Goal: Task Accomplishment & Management: Manage account settings

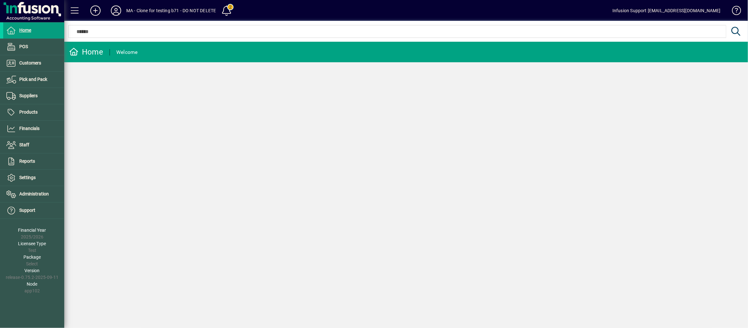
drag, startPoint x: 124, startPoint y: 10, endPoint x: 158, endPoint y: 15, distance: 34.1
click at [159, 15] on mat-toolbar-row "MA - Clone for testing b71 - DO NOT DELETE 2 Infusion Support [EMAIL_ADDRESS][D…" at bounding box center [406, 10] width 684 height 21
click at [35, 191] on span "Administration" at bounding box center [26, 195] width 46 height 8
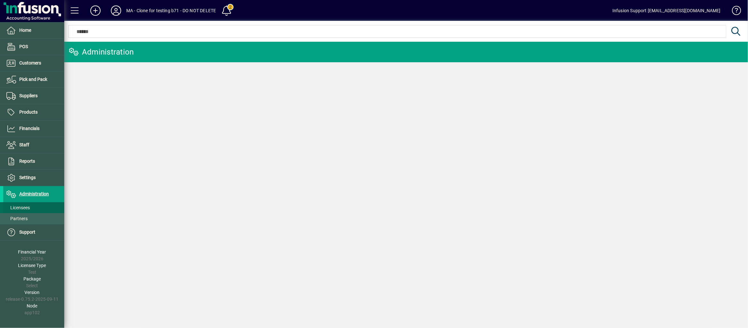
click at [28, 207] on span "Licensees" at bounding box center [17, 207] width 23 height 5
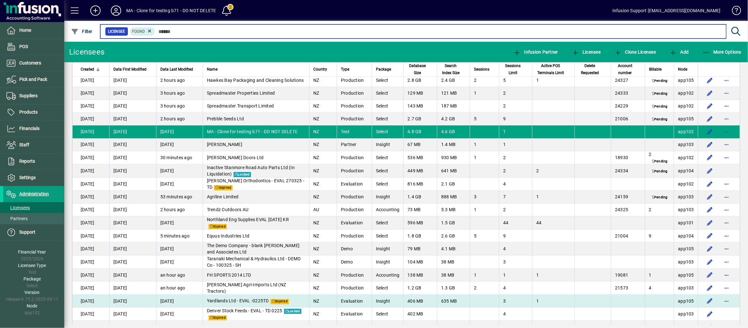
scroll to position [1767, 0]
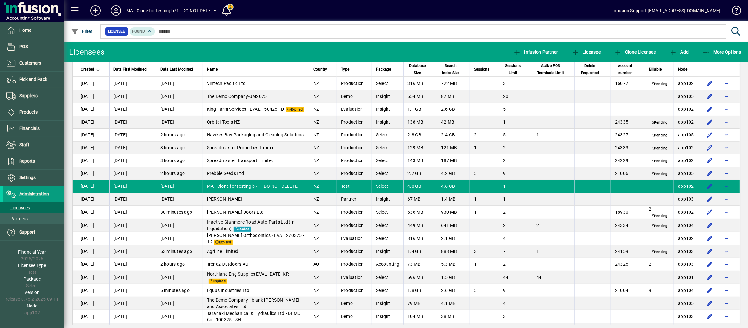
click at [237, 187] on span "MA - Clone for testing b71 - DO NOT DELETE" at bounding box center [252, 186] width 91 height 5
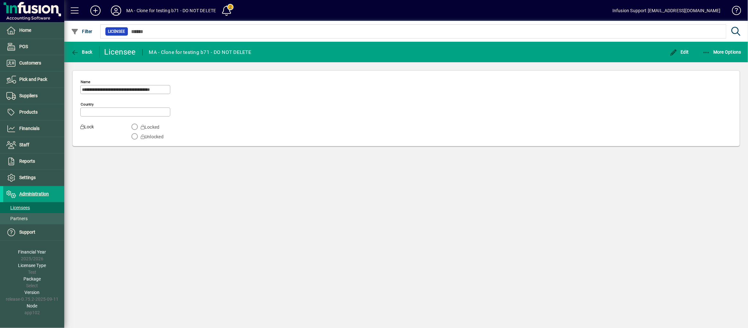
type input "**********"
click at [311, 199] on div "**********" at bounding box center [406, 185] width 684 height 287
drag, startPoint x: 265, startPoint y: 53, endPoint x: 142, endPoint y: 50, distance: 122.8
click at [142, 50] on mat-toolbar-row "Back Licensee MA - Clone for testing b71 - DO NOT DELETE Edit More Options" at bounding box center [406, 52] width 684 height 21
copy div "MA - Clone for testing b71 - DO NOT DELETE"
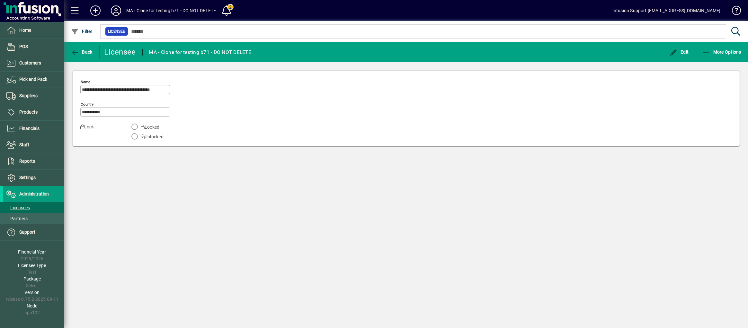
click at [167, 215] on div "**********" at bounding box center [406, 185] width 684 height 287
click at [17, 63] on span "Customers" at bounding box center [22, 63] width 38 height 8
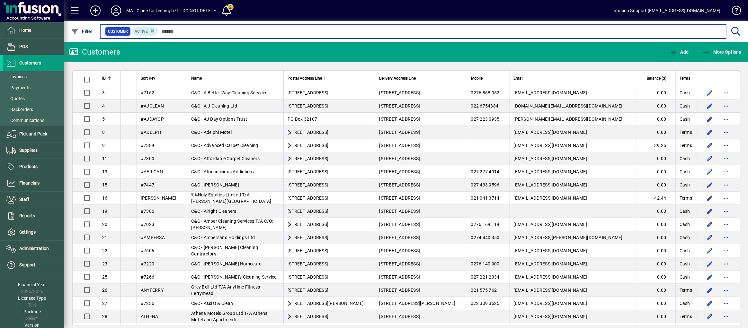
scroll to position [21, 0]
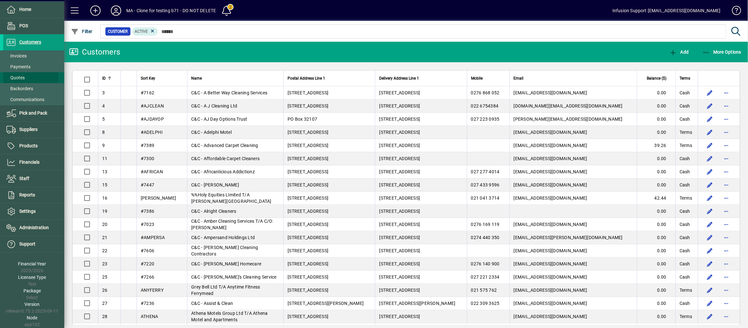
click at [18, 77] on span "Quotes" at bounding box center [15, 77] width 18 height 5
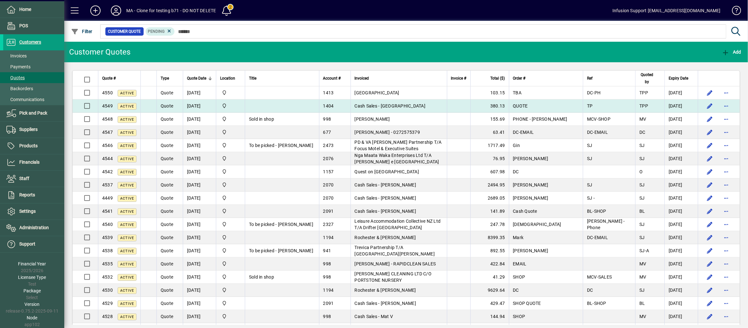
click at [190, 106] on td "07/04/2025" at bounding box center [199, 106] width 33 height 13
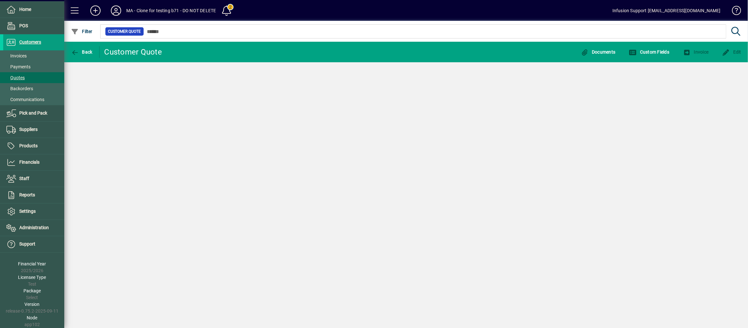
click at [190, 105] on div "Back Customer Quote Documents Custom Fields Invoice Edit" at bounding box center [406, 185] width 684 height 287
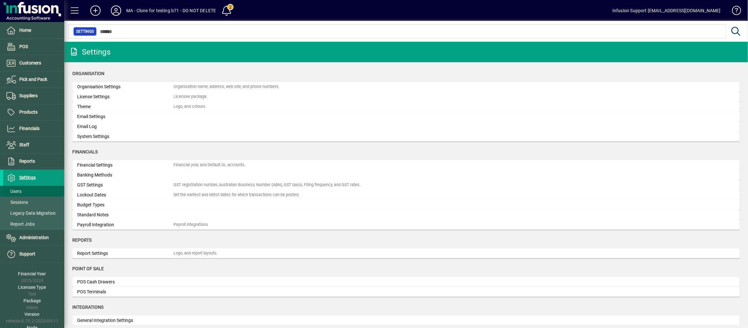
drag, startPoint x: 25, startPoint y: 189, endPoint x: 28, endPoint y: 187, distance: 3.7
click at [26, 189] on span at bounding box center [33, 191] width 61 height 15
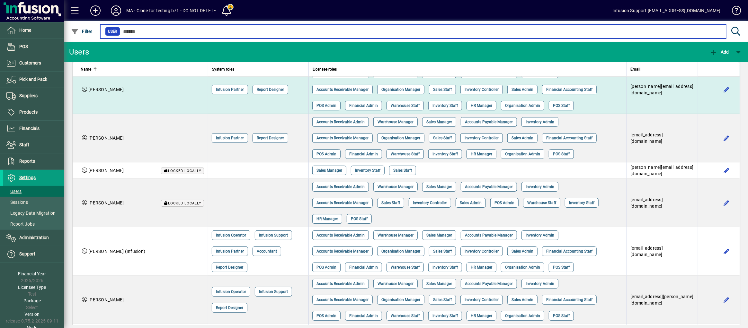
scroll to position [281, 0]
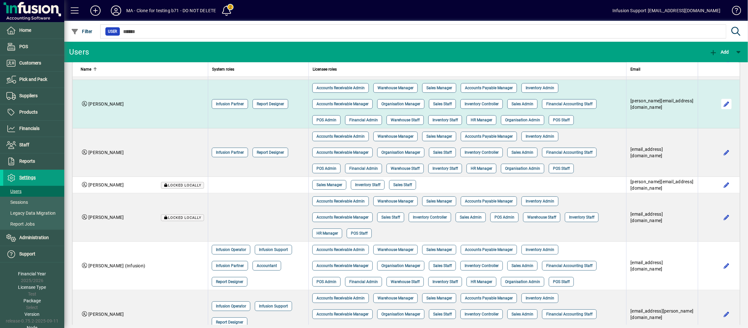
click at [722, 112] on span "button" at bounding box center [726, 103] width 15 height 15
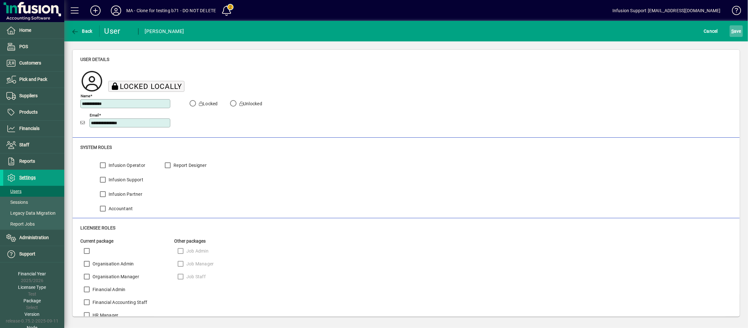
click at [736, 37] on span "submit" at bounding box center [736, 30] width 13 height 15
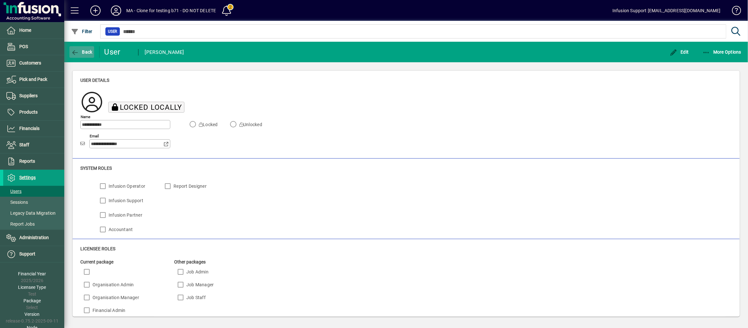
click at [74, 50] on icon "button" at bounding box center [75, 52] width 8 height 6
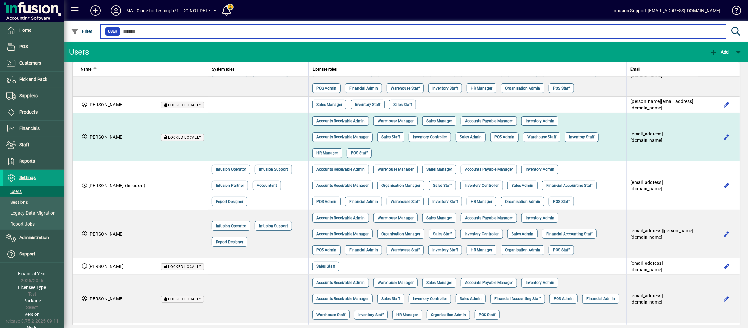
scroll to position [401, 0]
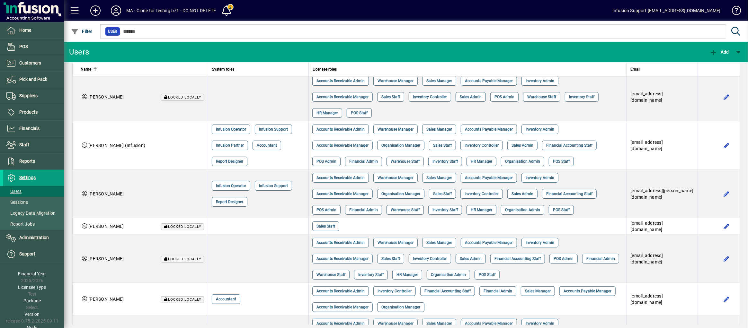
click at [720, 40] on span "button" at bounding box center [726, 31] width 15 height 15
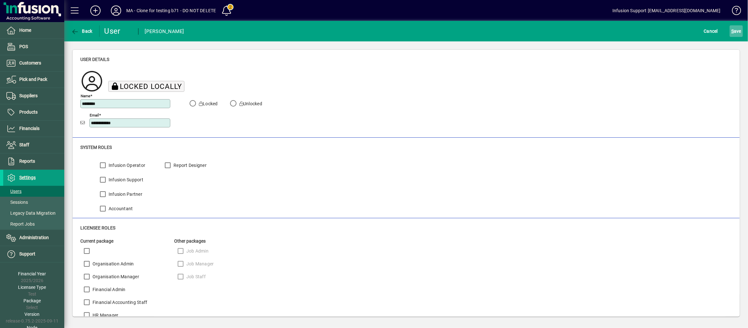
click at [737, 29] on span "S ave" at bounding box center [736, 31] width 10 height 10
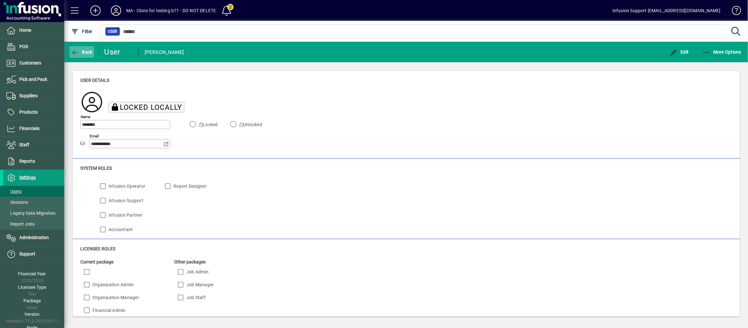
click at [78, 49] on icon "button" at bounding box center [75, 52] width 8 height 6
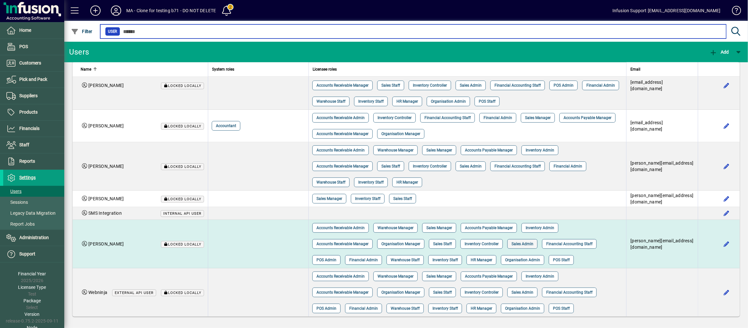
scroll to position [660, 0]
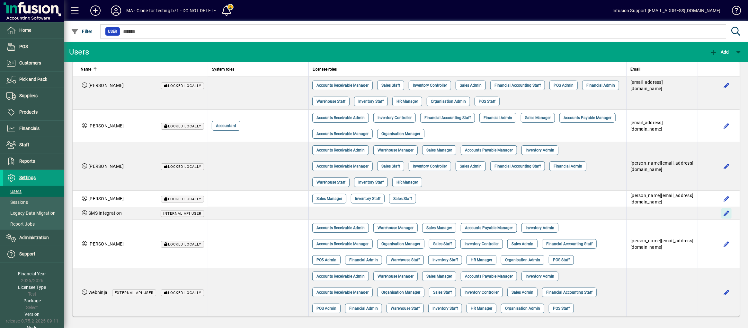
click at [720, 221] on span "button" at bounding box center [726, 213] width 15 height 15
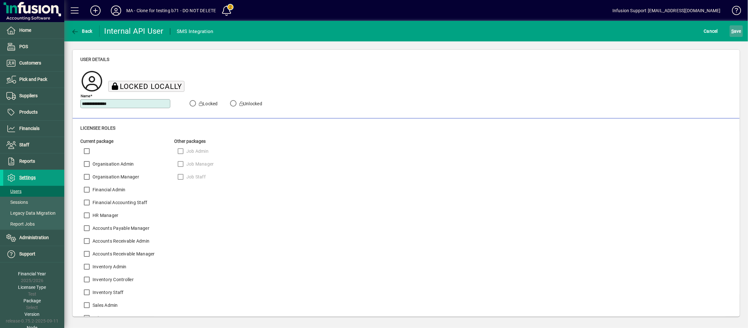
click at [735, 32] on span "S ave" at bounding box center [736, 31] width 10 height 10
click at [429, 11] on span "button" at bounding box center [428, 10] width 15 height 15
click at [75, 29] on icon "button" at bounding box center [75, 32] width 8 height 6
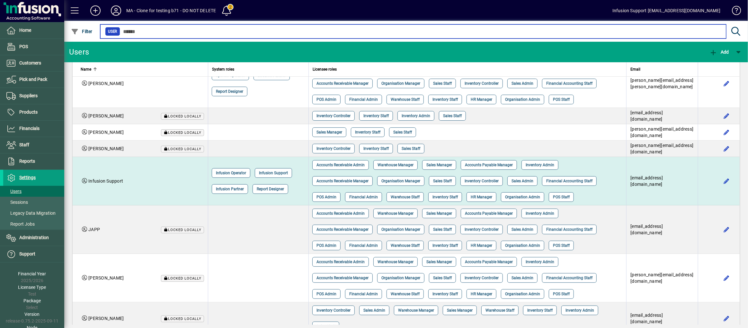
scroll to position [40, 0]
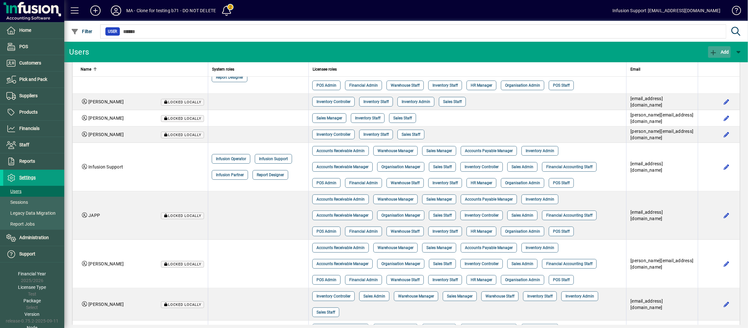
click at [719, 49] on span "Add" at bounding box center [719, 51] width 19 height 5
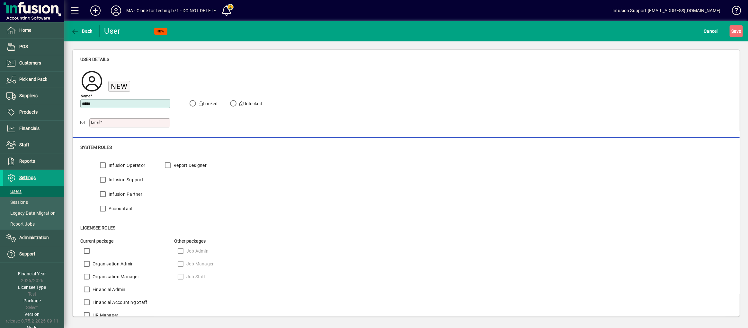
type input "**********"
click at [106, 119] on div "Email" at bounding box center [129, 123] width 81 height 9
click at [108, 123] on input "Email" at bounding box center [130, 123] width 79 height 5
type input "**********"
click at [740, 31] on span "S ave" at bounding box center [736, 31] width 10 height 10
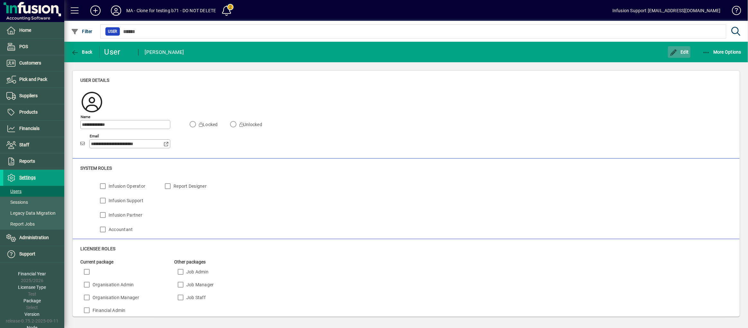
click at [685, 52] on span "Edit" at bounding box center [679, 51] width 19 height 5
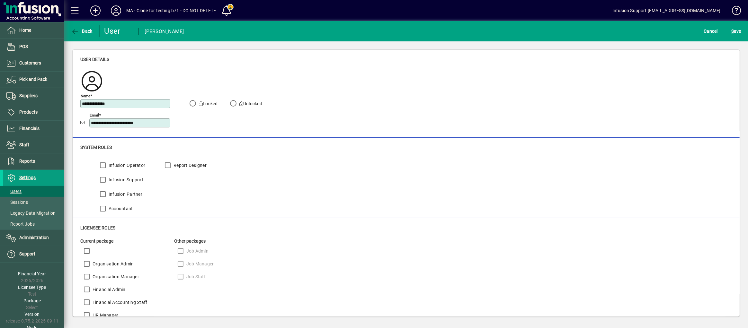
click at [114, 167] on label "Infusion Operator" at bounding box center [126, 165] width 38 height 6
click at [116, 179] on label "Infusion Support" at bounding box center [125, 180] width 36 height 6
click at [186, 167] on label "Report Designer" at bounding box center [189, 165] width 34 height 6
click at [739, 29] on span "S ave" at bounding box center [736, 31] width 10 height 10
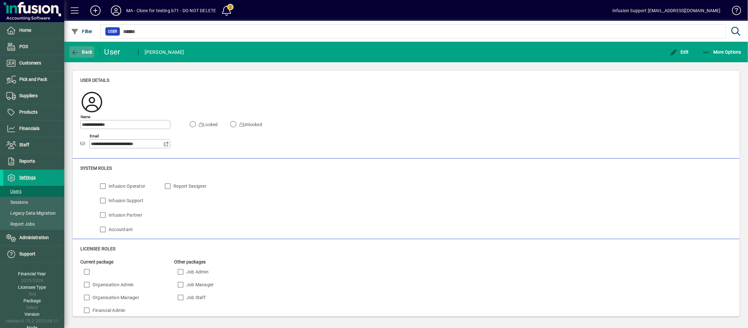
click at [77, 53] on icon "button" at bounding box center [75, 52] width 8 height 6
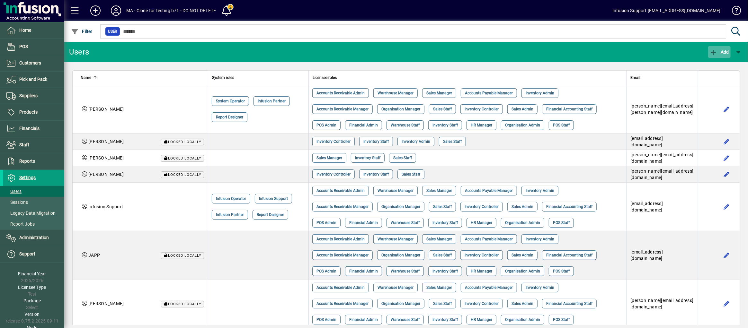
click at [723, 44] on span "button" at bounding box center [719, 51] width 22 height 15
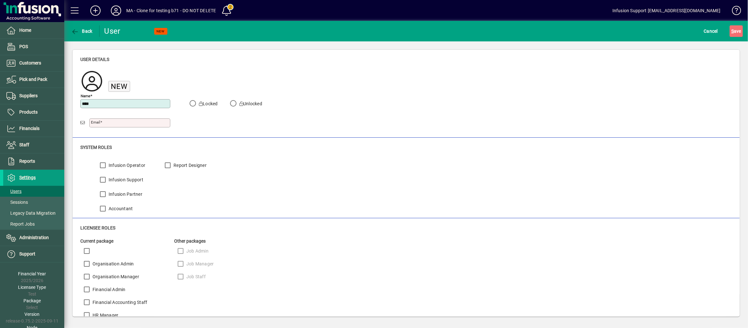
type input "**********"
click at [101, 126] on div "Email" at bounding box center [129, 123] width 81 height 9
type input "**********"
click at [136, 161] on div "Infusion Operator" at bounding box center [120, 165] width 49 height 13
click at [136, 165] on label "Infusion Operator" at bounding box center [126, 165] width 38 height 6
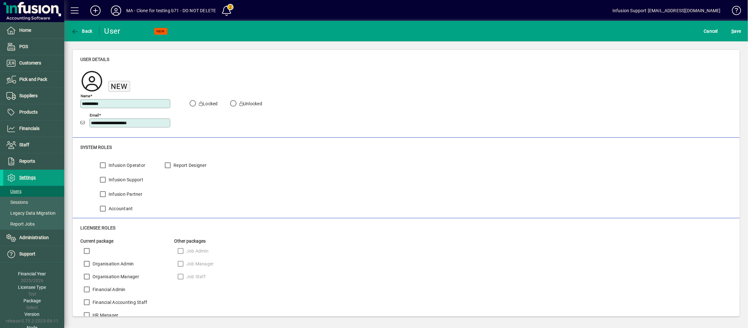
click at [138, 177] on label "Infusion Support" at bounding box center [125, 180] width 36 height 6
click at [183, 167] on label "Report Designer" at bounding box center [189, 165] width 34 height 6
click at [738, 31] on span "S ave" at bounding box center [736, 31] width 10 height 10
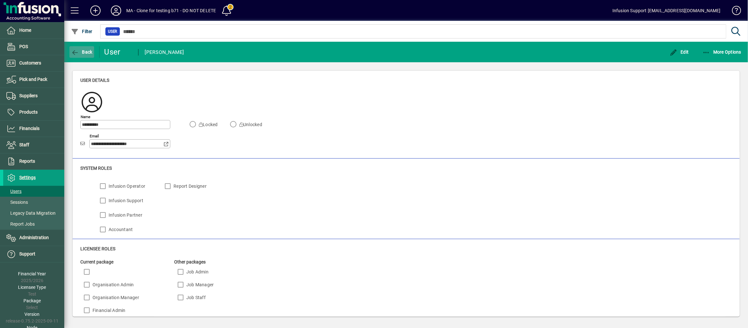
click at [81, 53] on span "Back" at bounding box center [82, 51] width 22 height 5
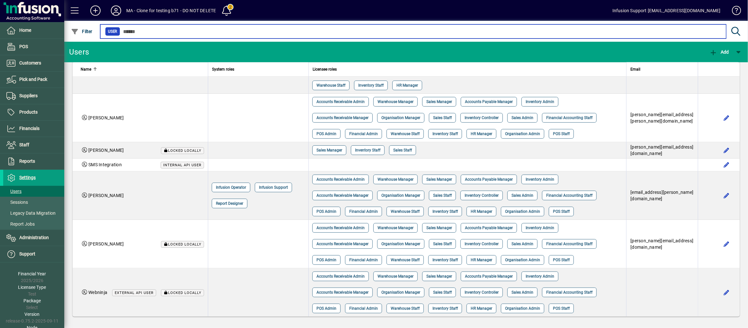
scroll to position [843, 0]
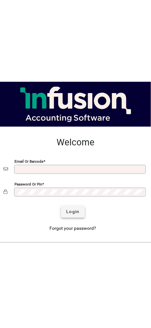
type input "**********"
drag, startPoint x: 71, startPoint y: 218, endPoint x: 72, endPoint y: 222, distance: 4.0
click at [72, 220] on span "submit" at bounding box center [72, 212] width 23 height 15
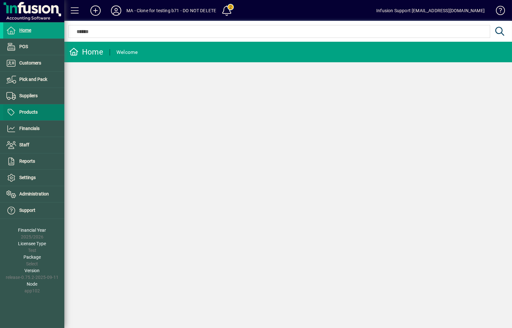
click at [26, 111] on span "Products" at bounding box center [28, 112] width 18 height 5
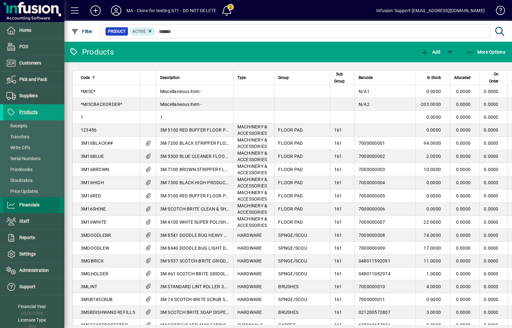
click at [22, 201] on span at bounding box center [33, 205] width 61 height 15
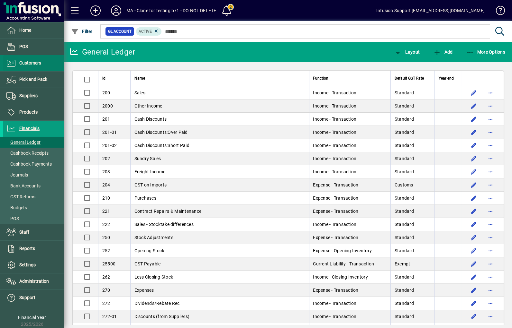
click at [20, 63] on span "Customers" at bounding box center [22, 63] width 38 height 8
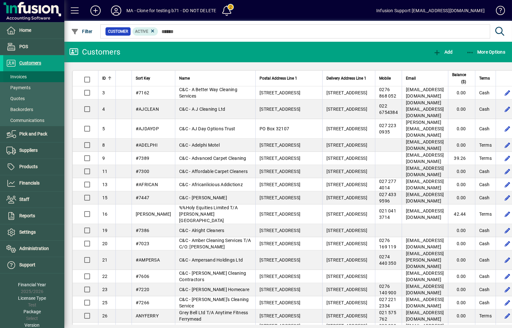
click at [22, 78] on span "Invoices" at bounding box center [16, 76] width 20 height 5
